Goal: Transaction & Acquisition: Subscribe to service/newsletter

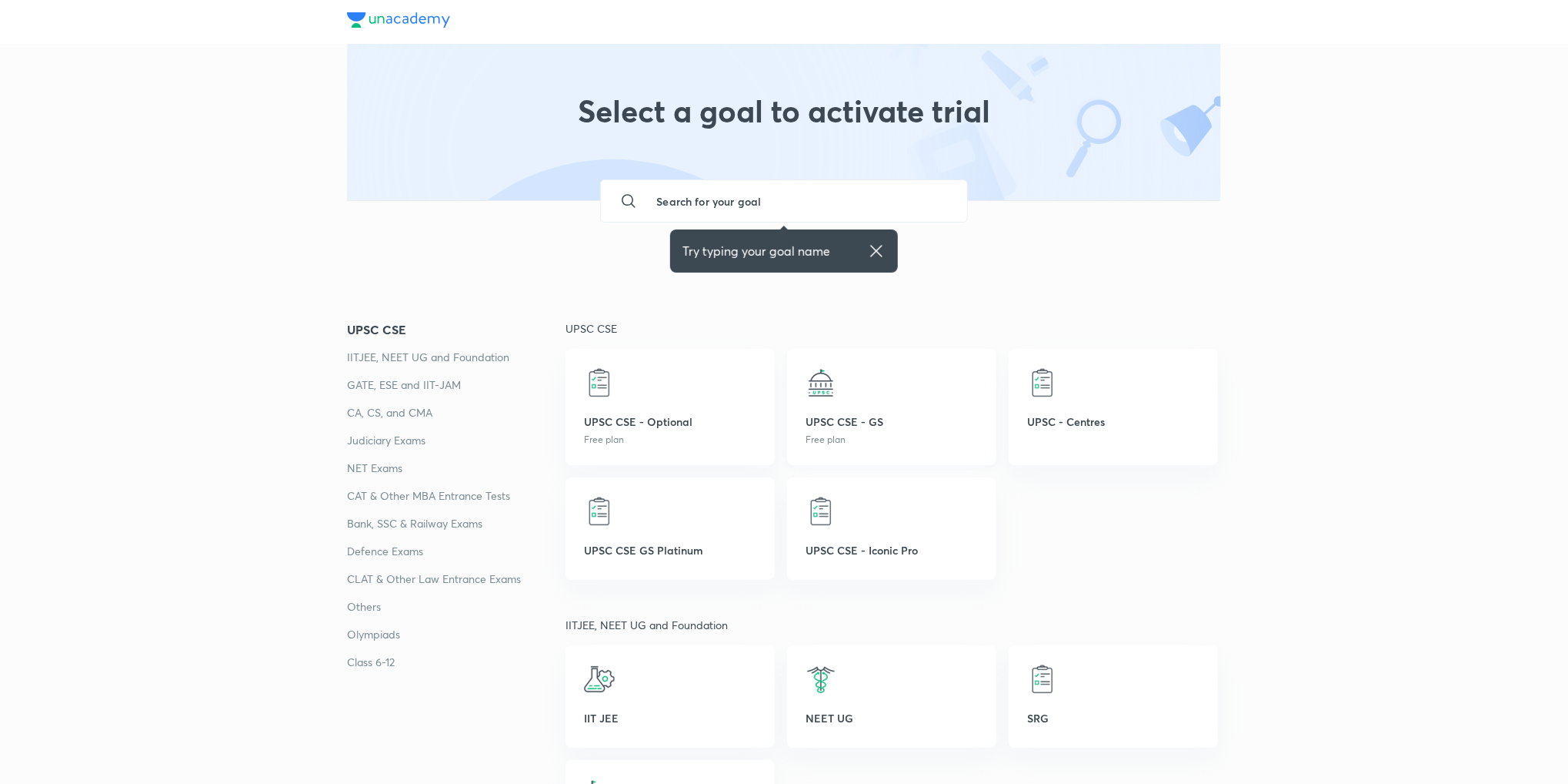
click at [835, 418] on p "UPSC CSE - GS" at bounding box center [891, 422] width 172 height 16
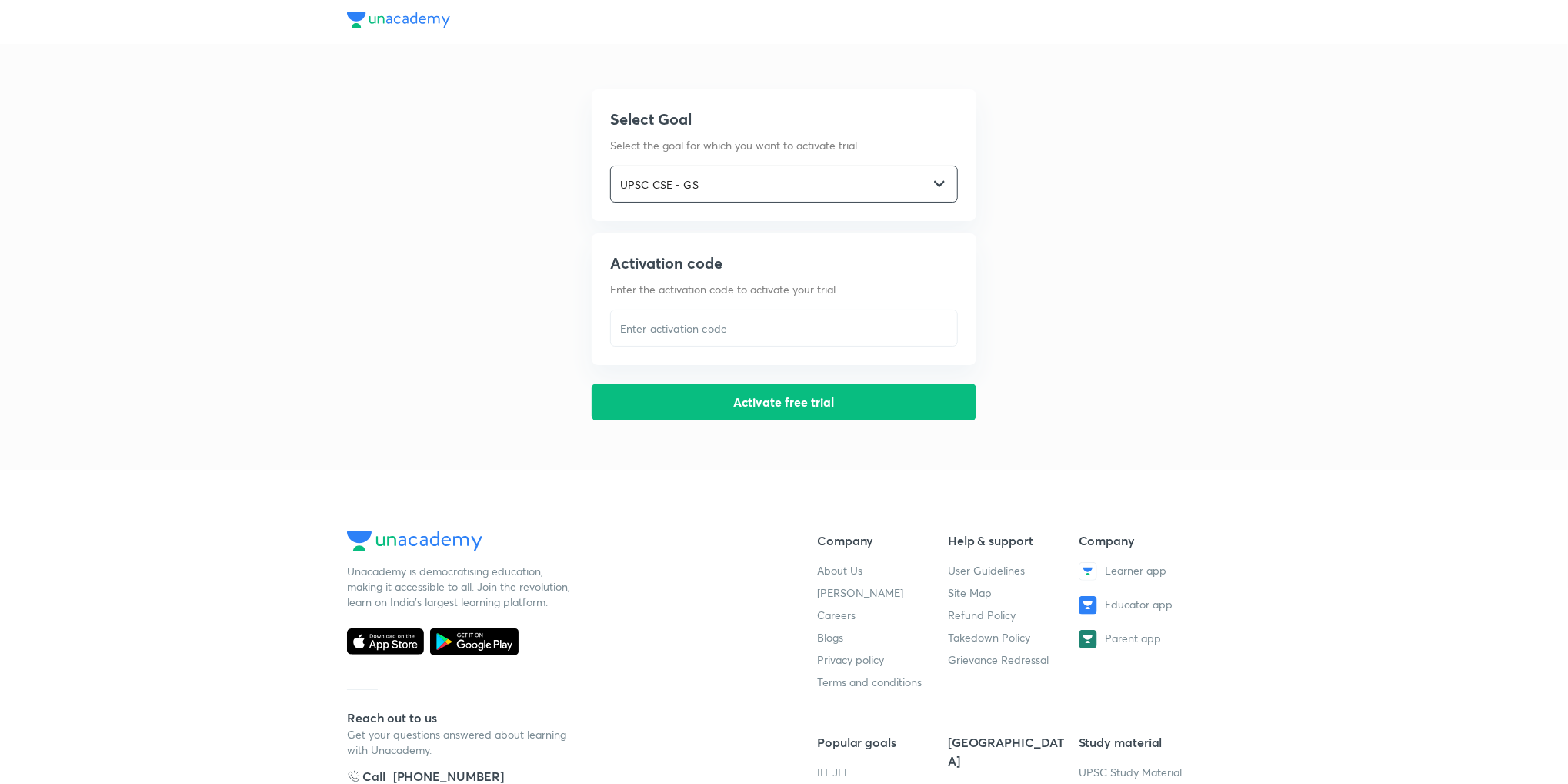
click at [773, 177] on input "UPSC CSE - GS" at bounding box center [769, 184] width 317 height 32
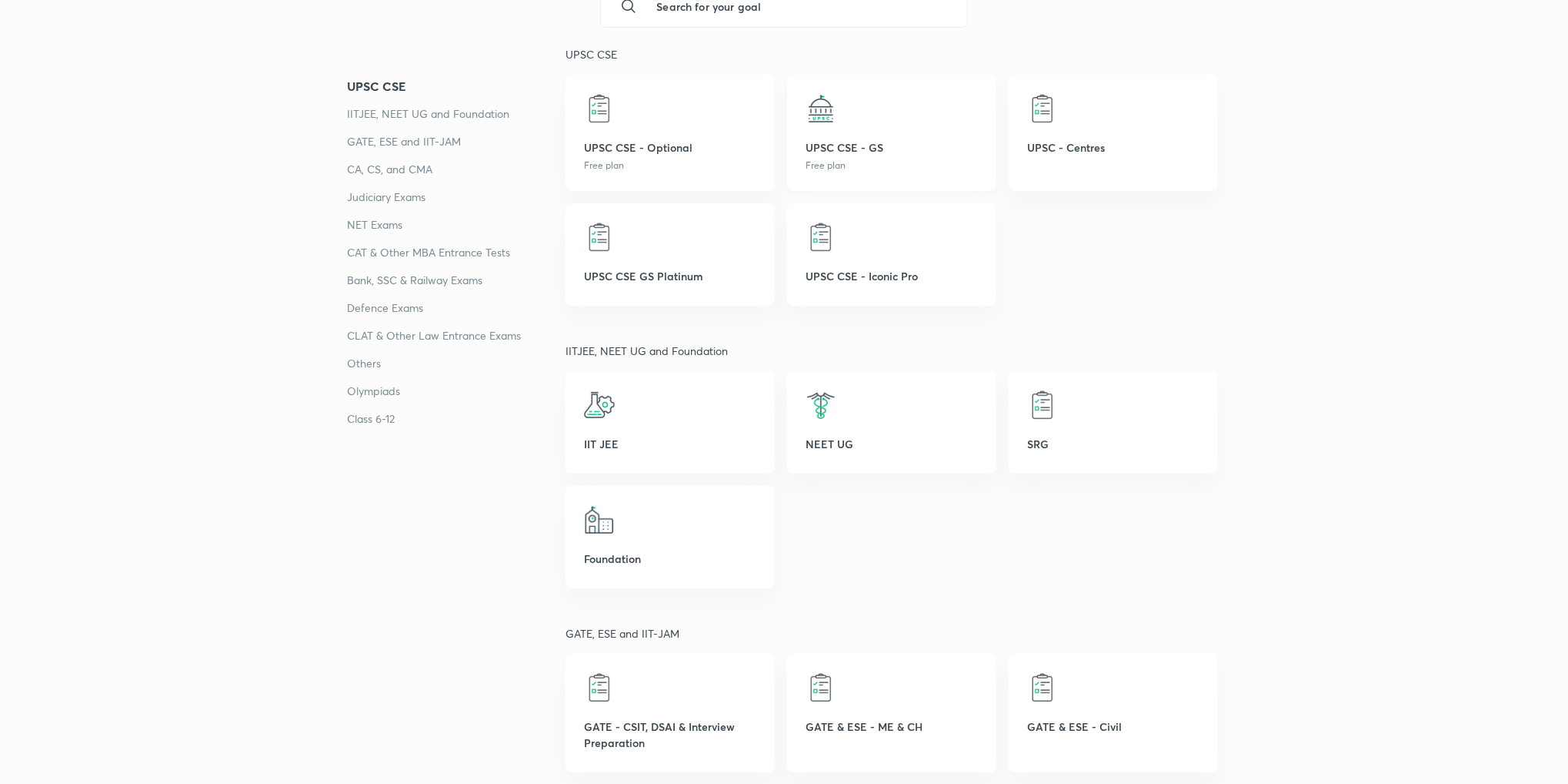
scroll to position [77, 0]
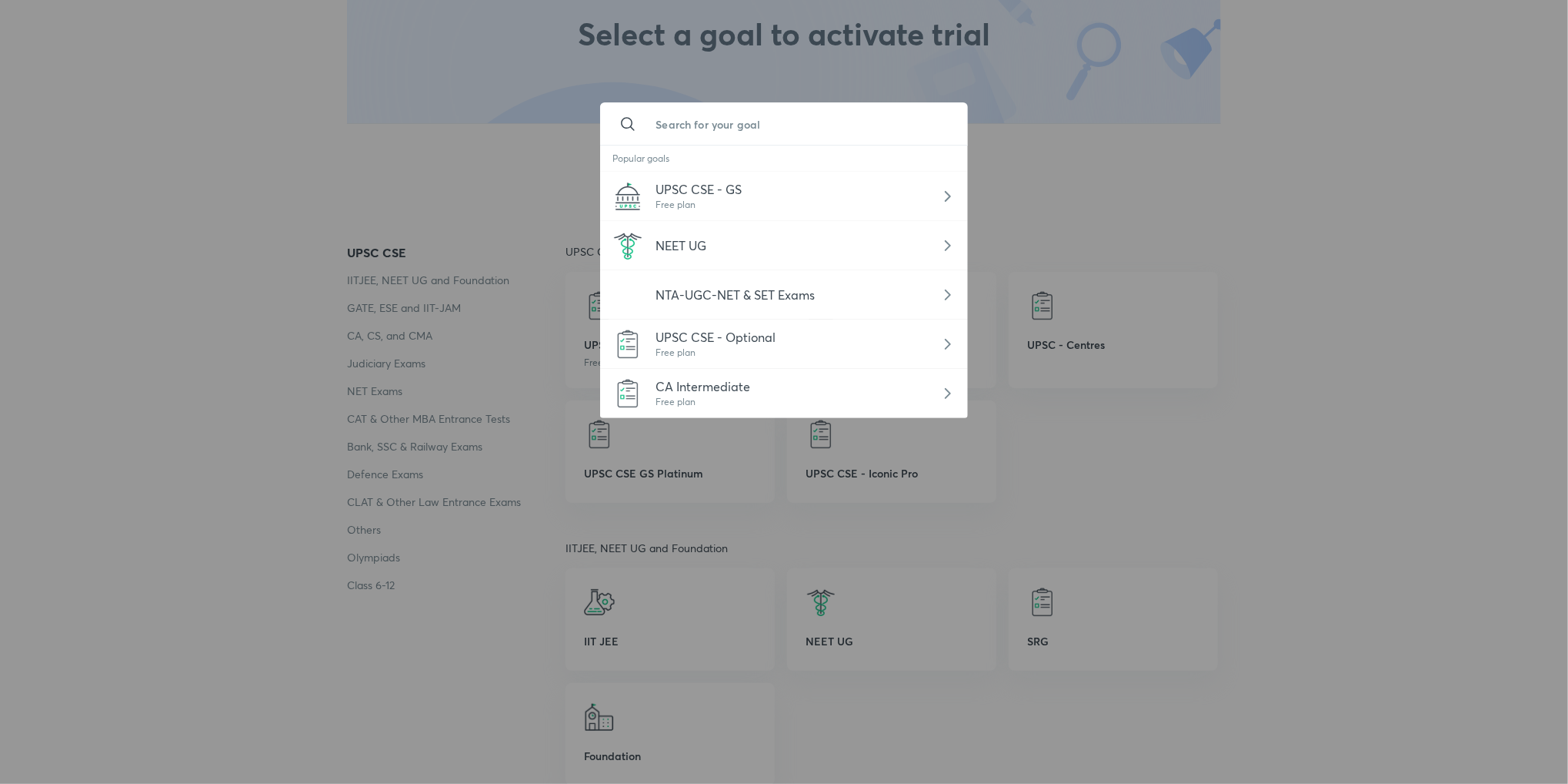
click at [729, 135] on input "text" at bounding box center [799, 124] width 311 height 42
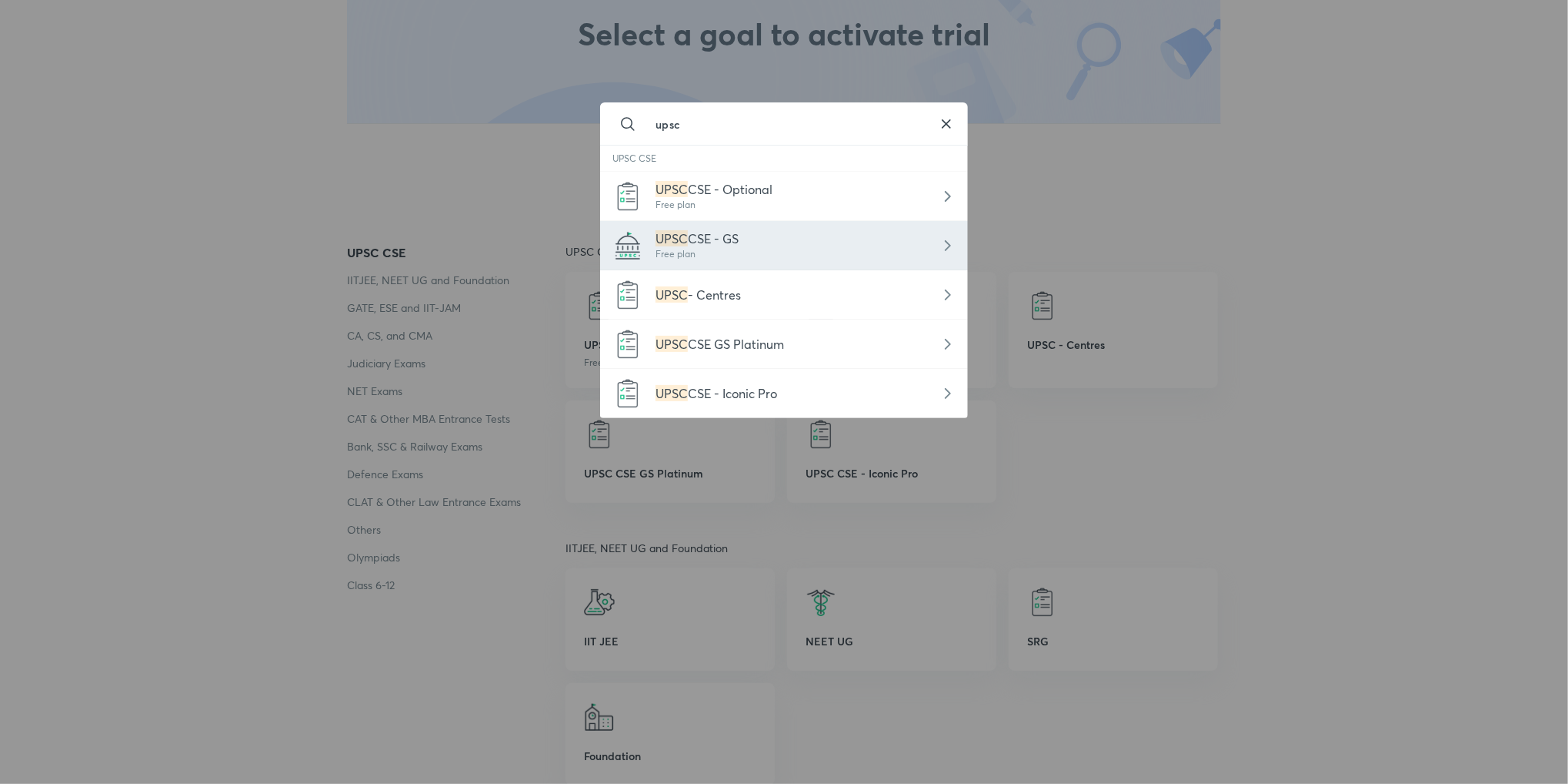
type input "upsc"
click at [765, 235] on div "UPSC CSE - GS Free plan" at bounding box center [784, 246] width 367 height 49
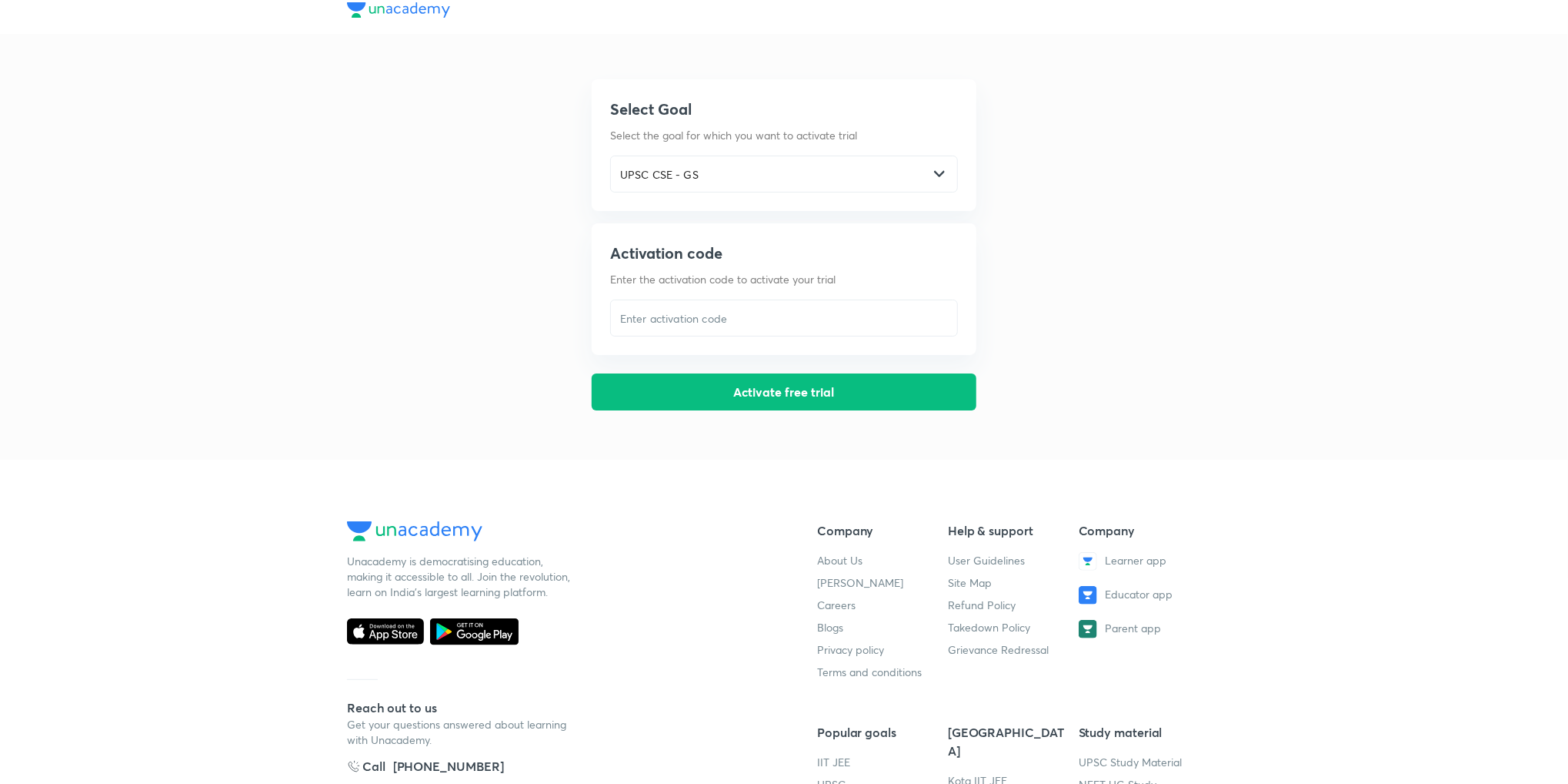
scroll to position [0, 0]
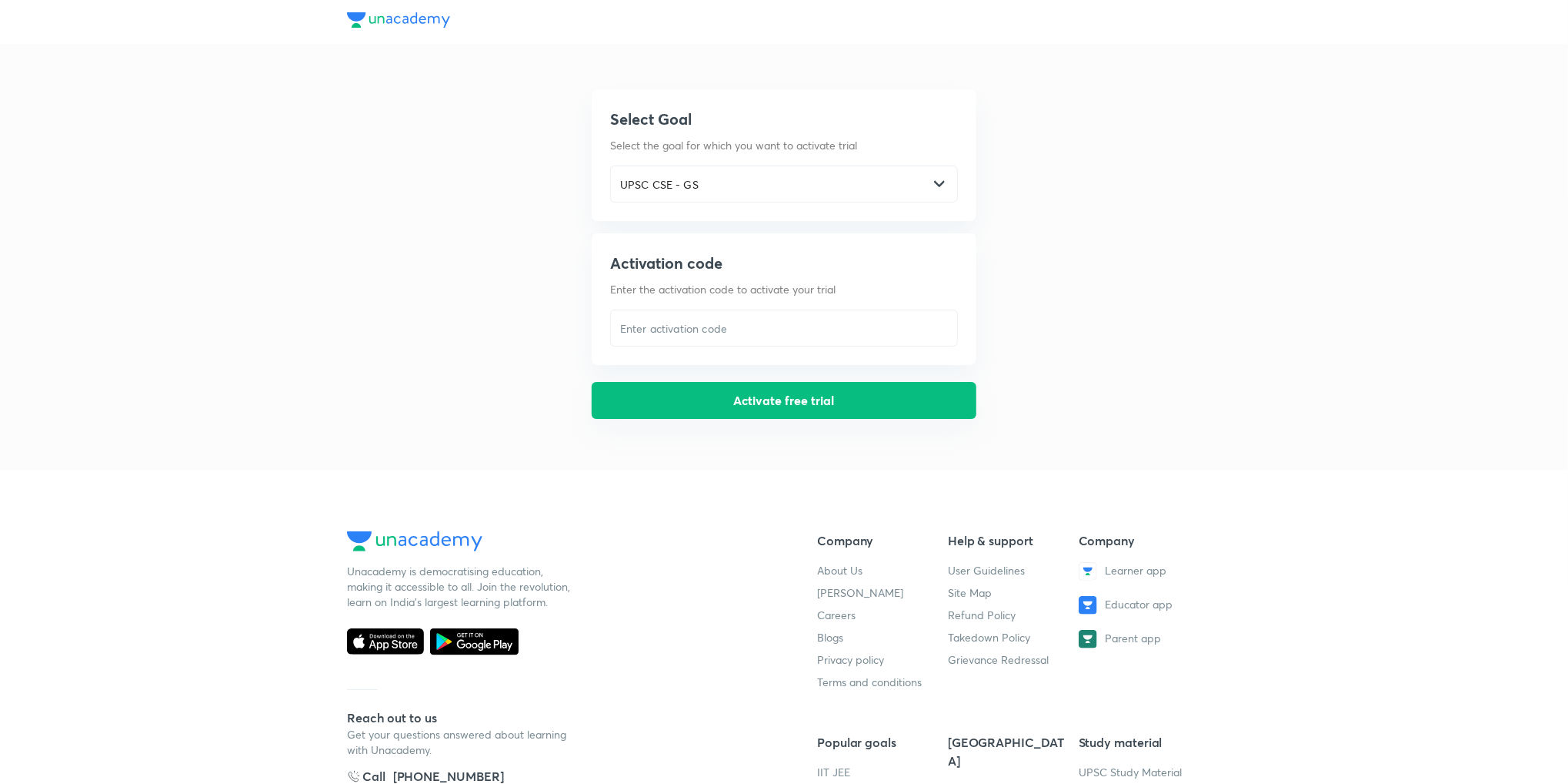
click at [707, 398] on button "Activate free trial" at bounding box center [784, 400] width 385 height 37
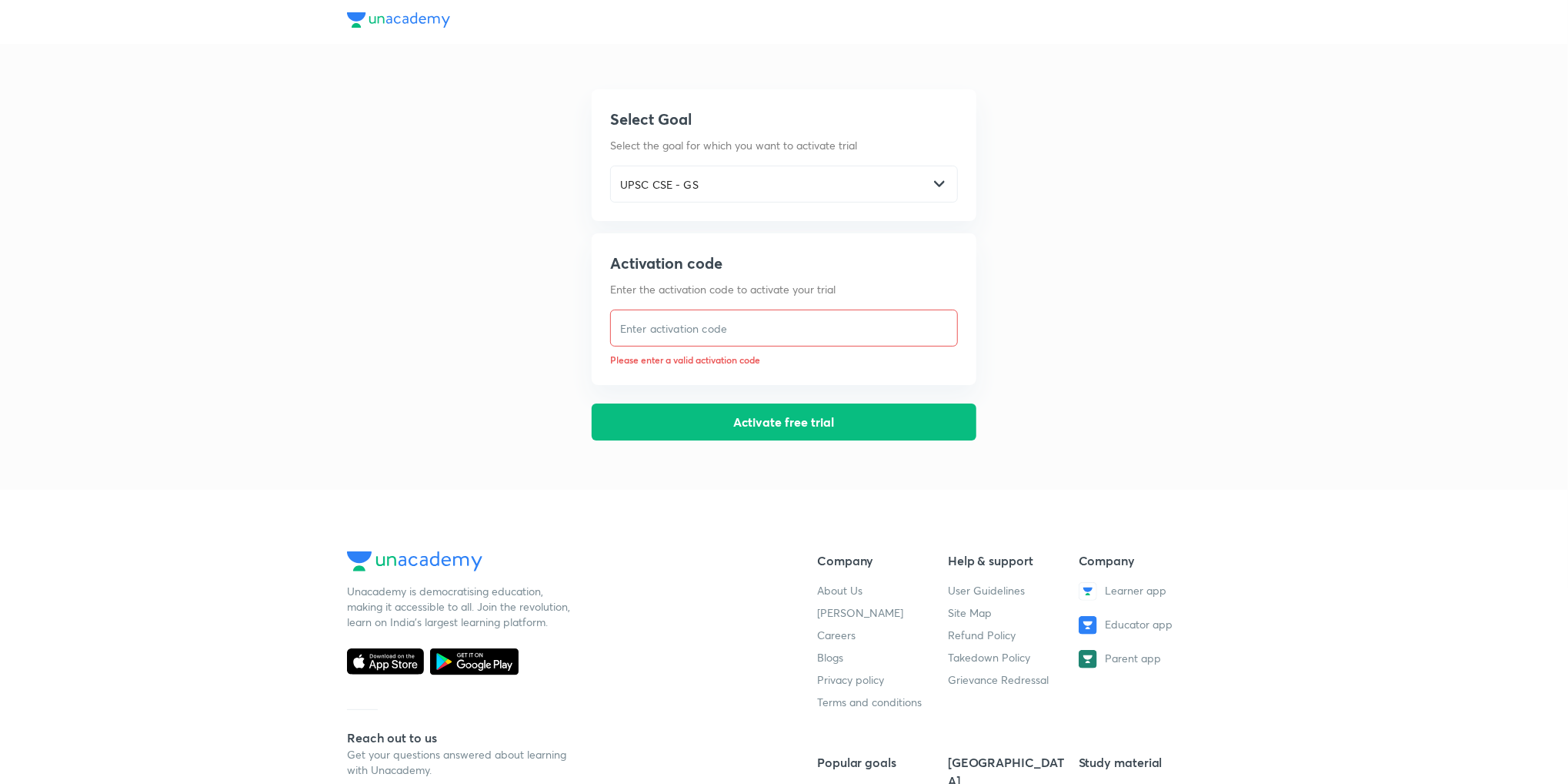
click at [735, 331] on input "text" at bounding box center [784, 328] width 346 height 32
click at [788, 317] on input "text" at bounding box center [784, 328] width 346 height 32
paste input "[PERSON_NAME][DOMAIN_NAME]"
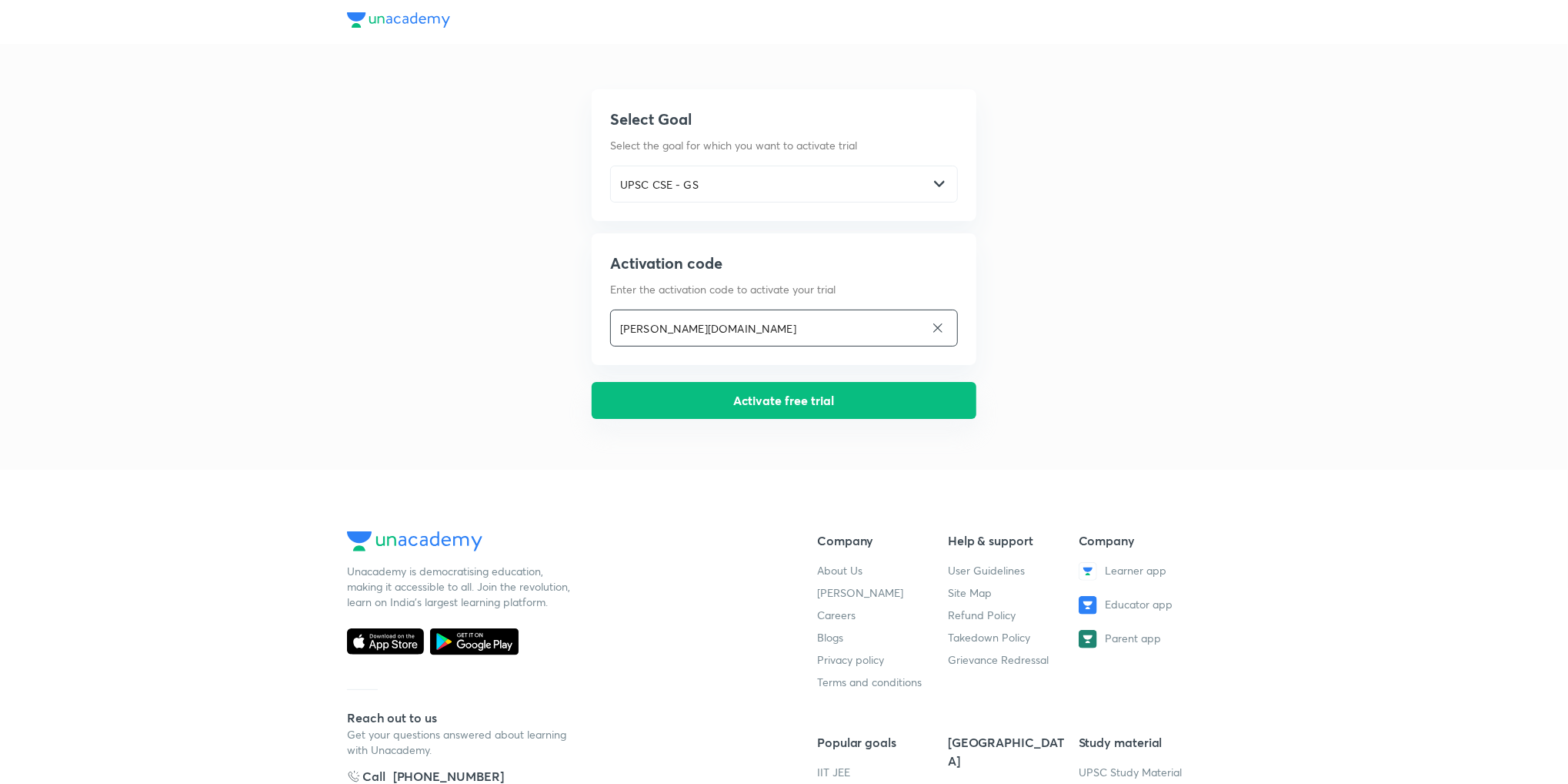
type input "[PERSON_NAME][DOMAIN_NAME]"
click at [724, 396] on button "Activate free trial" at bounding box center [784, 400] width 385 height 37
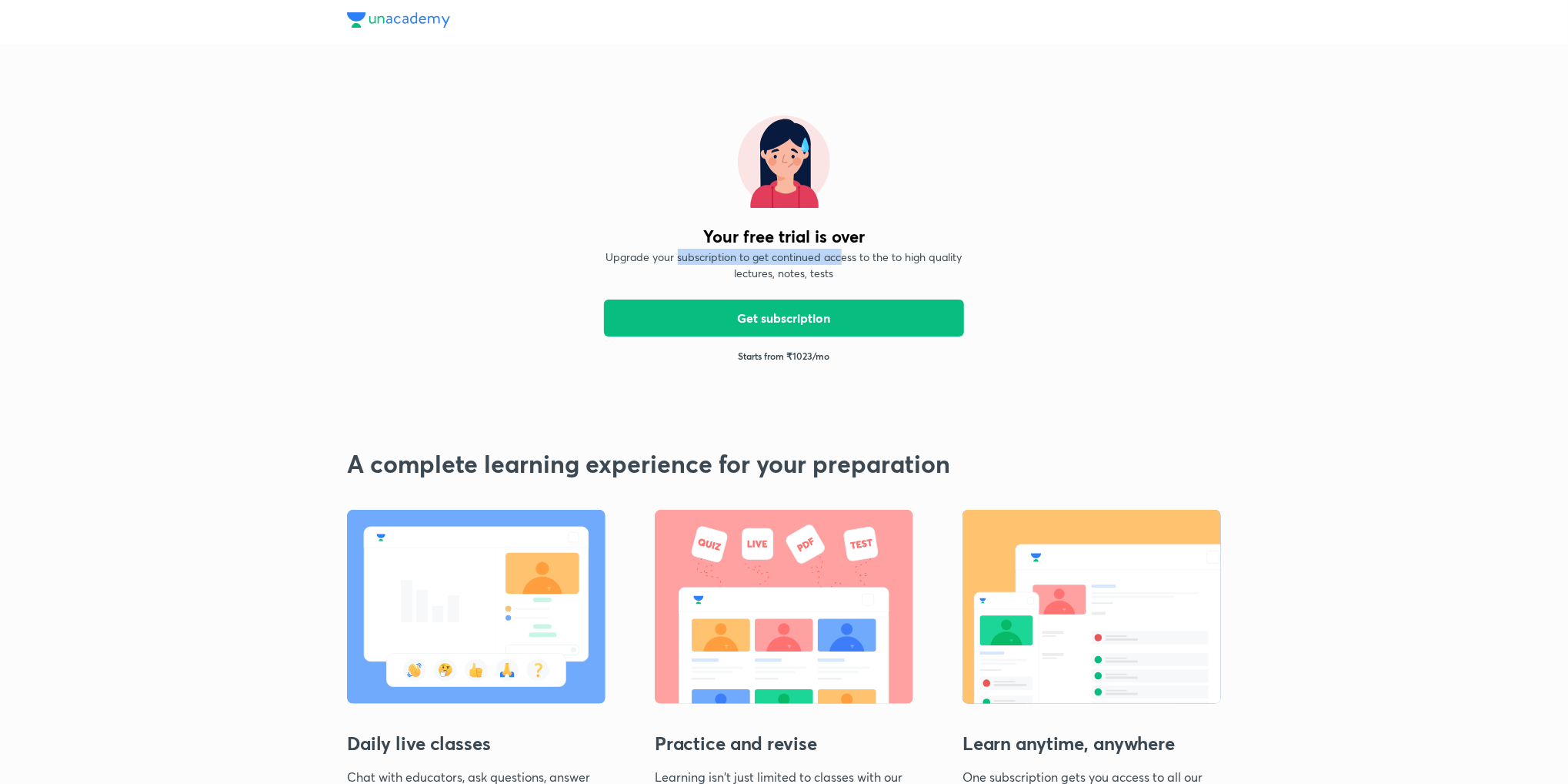
drag, startPoint x: 677, startPoint y: 258, endPoint x: 844, endPoint y: 260, distance: 167.0
click at [844, 260] on p "Upgrade your subscription to get continued access to the to high quality lectur…" at bounding box center [784, 265] width 360 height 33
click at [814, 250] on p "Upgrade your subscription to get continued access to the to high quality lectur…" at bounding box center [784, 265] width 360 height 33
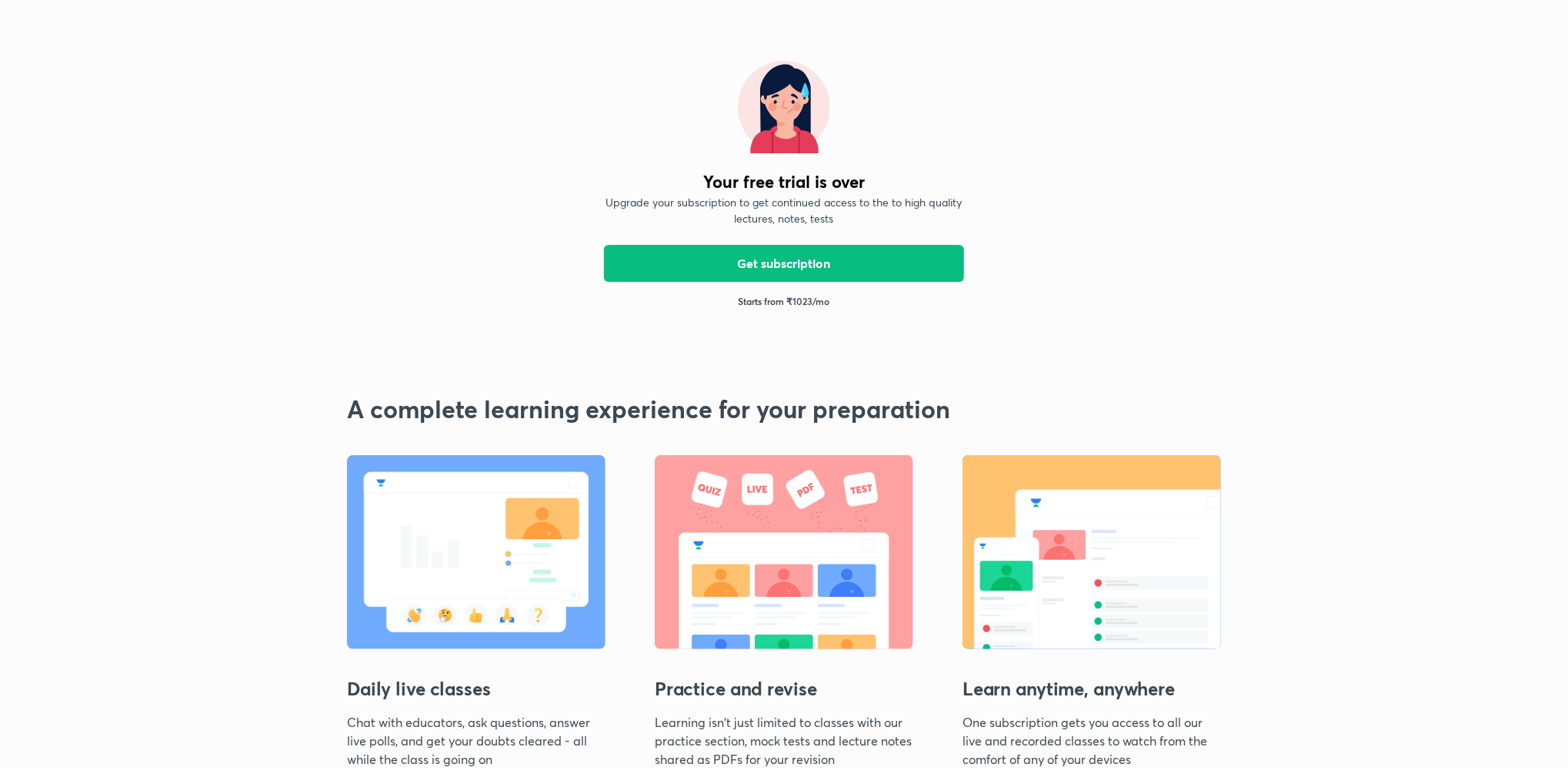
scroll to position [385, 0]
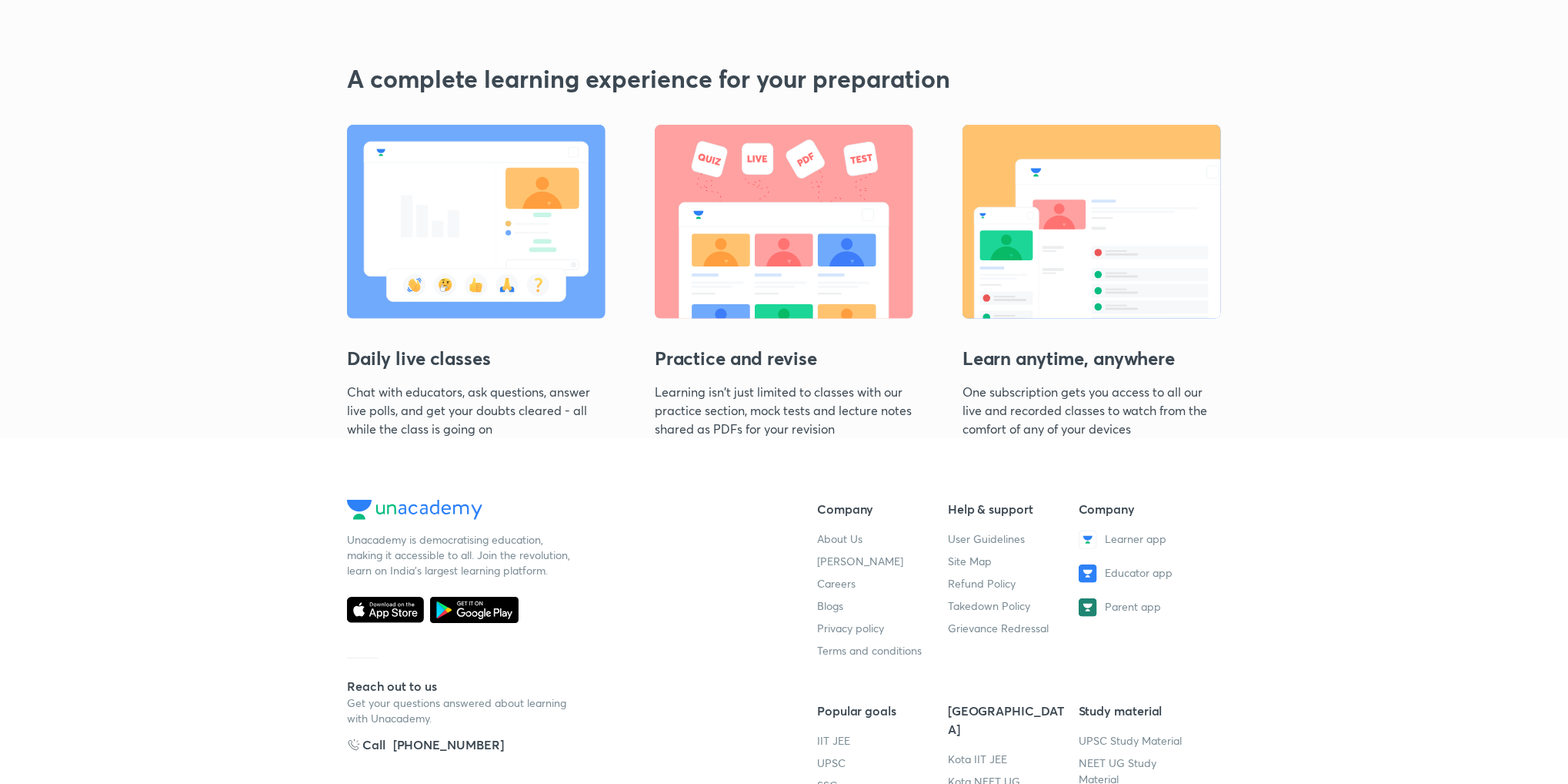
click at [511, 227] on img at bounding box center [476, 221] width 258 height 194
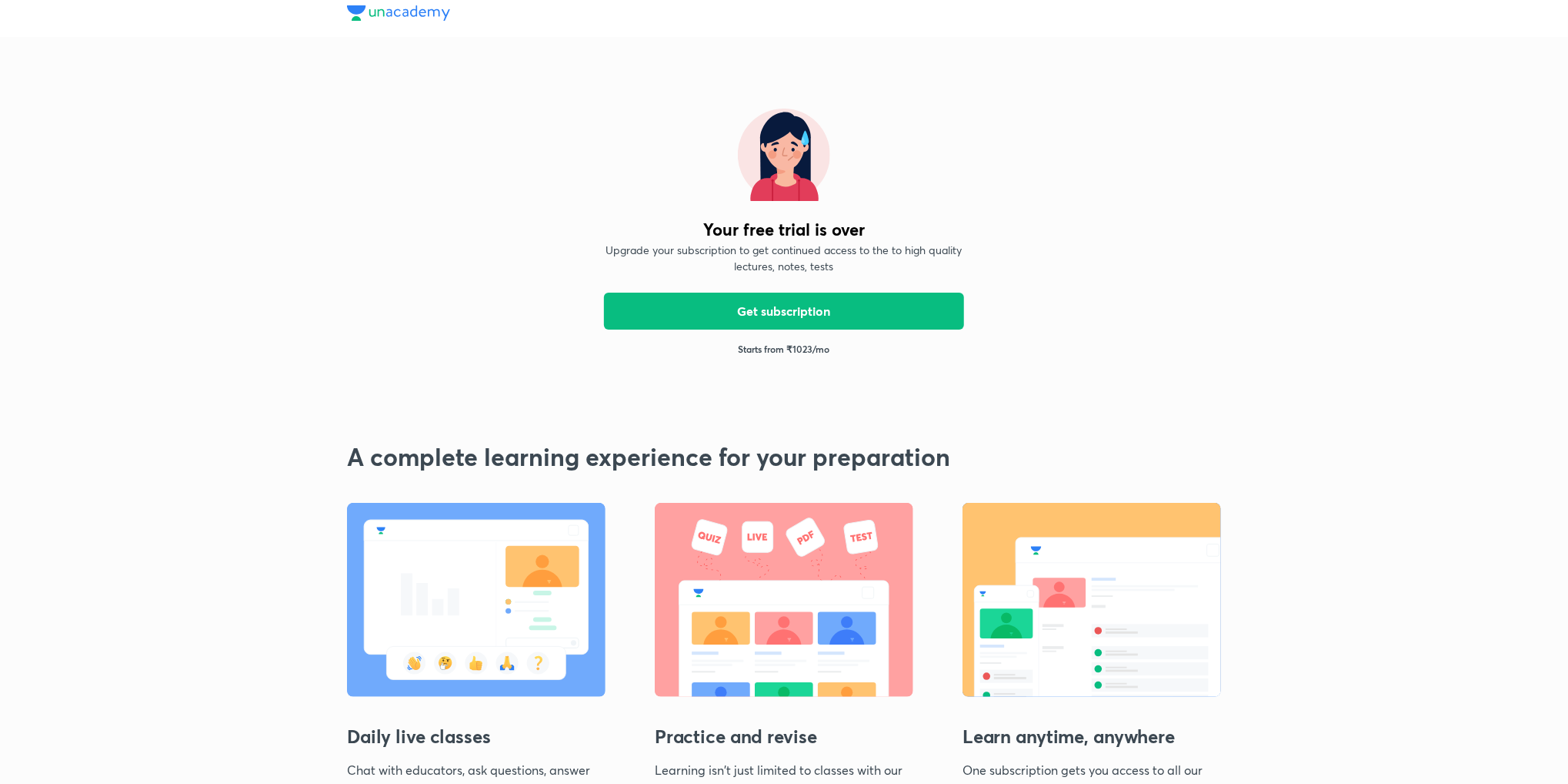
scroll to position [0, 0]
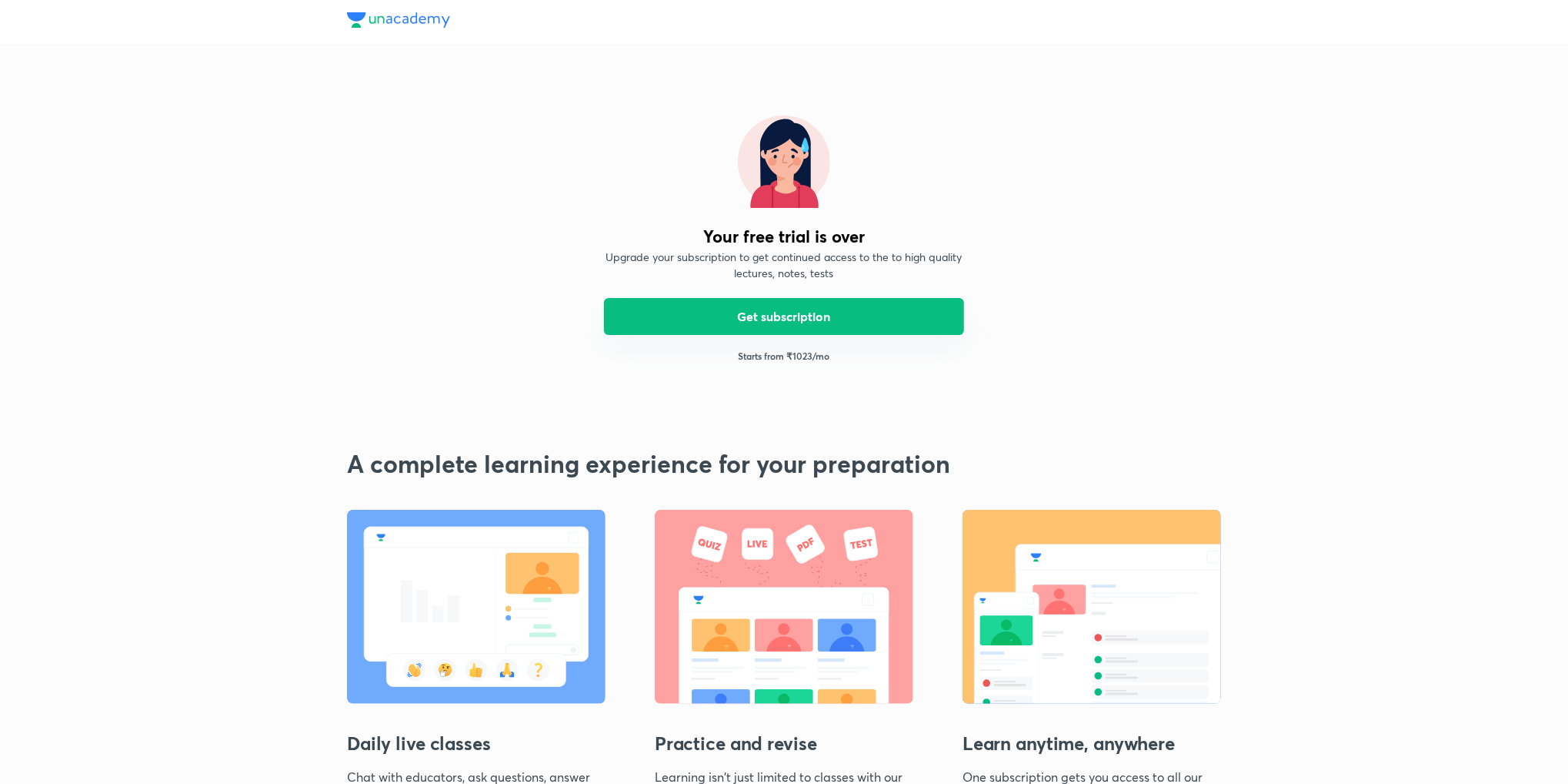
click at [784, 311] on button "Get subscription" at bounding box center [784, 316] width 360 height 37
